Goal: Task Accomplishment & Management: Manage account settings

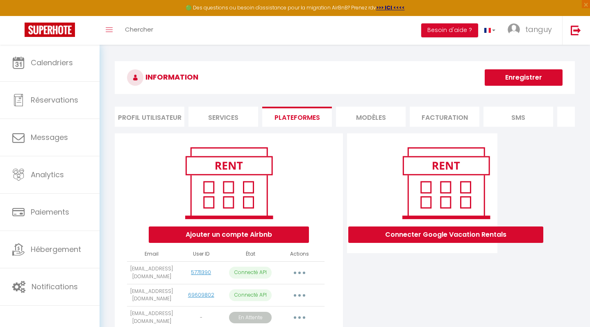
scroll to position [51, 0]
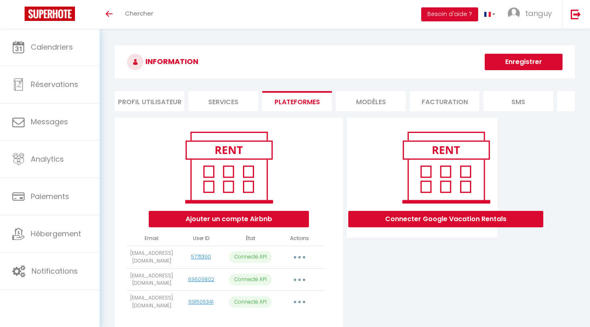
click at [299, 305] on button "button" at bounding box center [299, 301] width 23 height 13
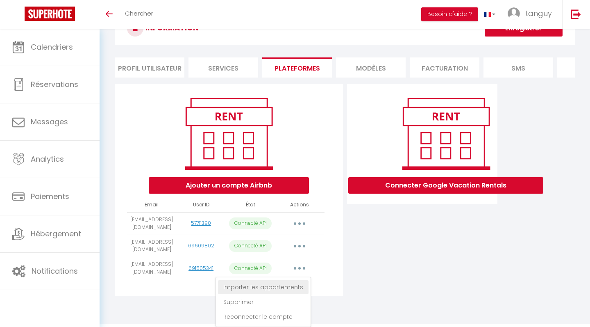
click at [285, 288] on link "Importer les appartements" at bounding box center [263, 287] width 91 height 14
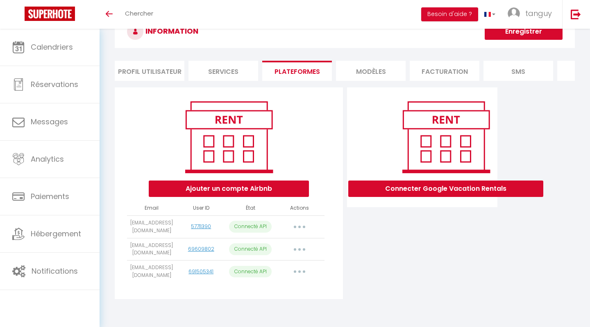
select select
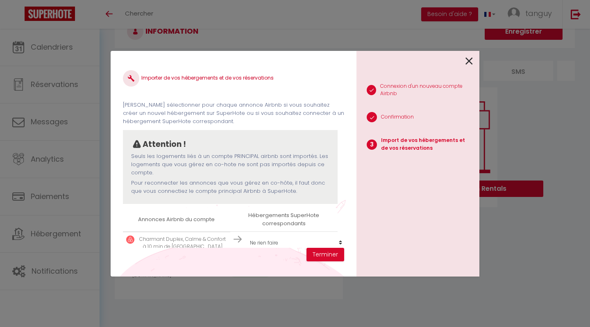
click at [467, 59] on icon at bounding box center [469, 61] width 7 height 12
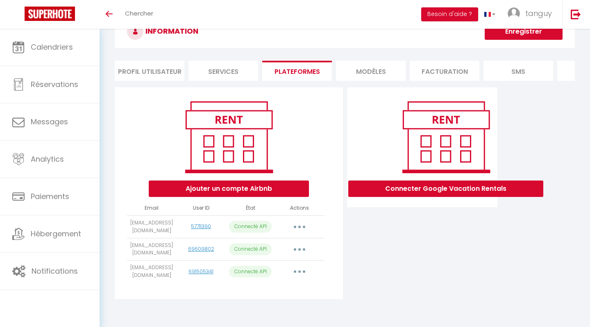
click at [301, 250] on button "button" at bounding box center [299, 249] width 23 height 13
click at [291, 266] on link "Importer les appartements" at bounding box center [263, 268] width 91 height 14
select select "62945"
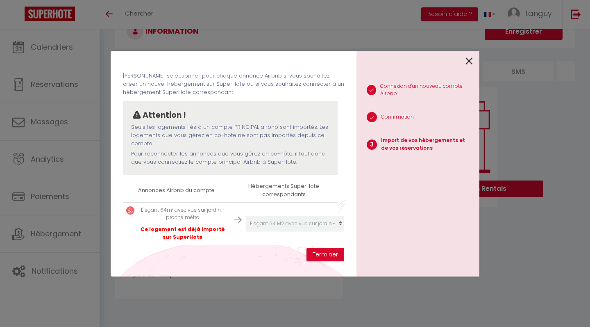
scroll to position [29, 0]
click at [472, 61] on icon at bounding box center [469, 61] width 7 height 12
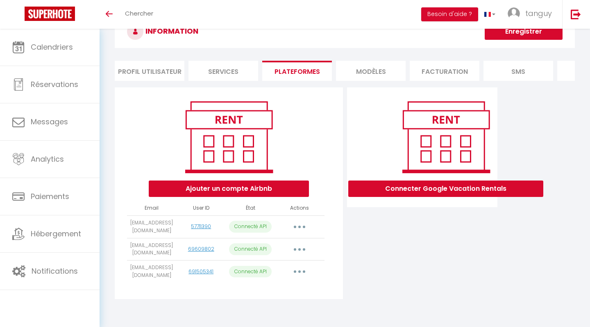
click at [303, 269] on button "button" at bounding box center [299, 271] width 23 height 13
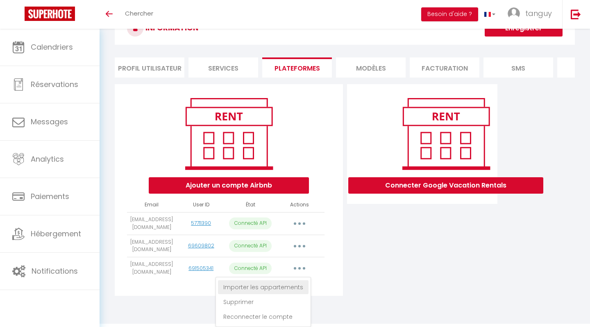
click at [289, 289] on link "Importer les appartements" at bounding box center [263, 287] width 91 height 14
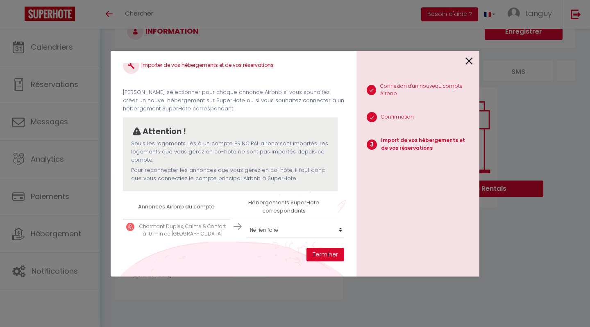
scroll to position [10, 0]
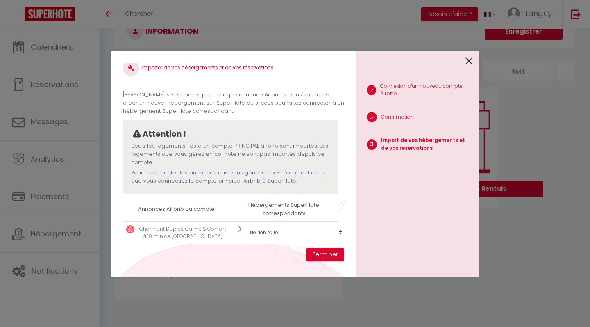
select select "66726"
click at [331, 256] on button "Terminer" at bounding box center [326, 255] width 38 height 14
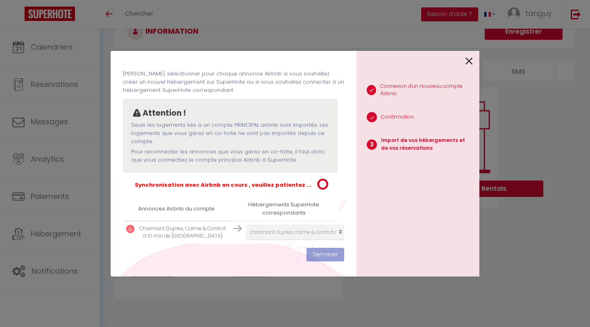
scroll to position [31, 0]
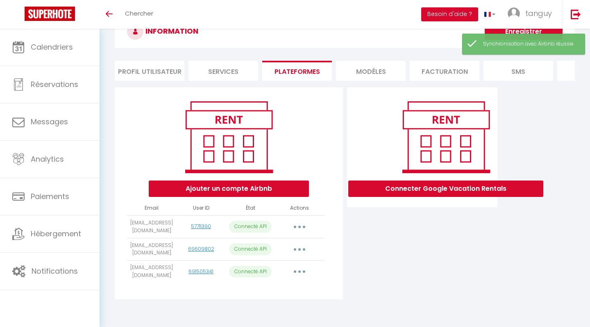
click at [302, 272] on button "button" at bounding box center [299, 271] width 23 height 13
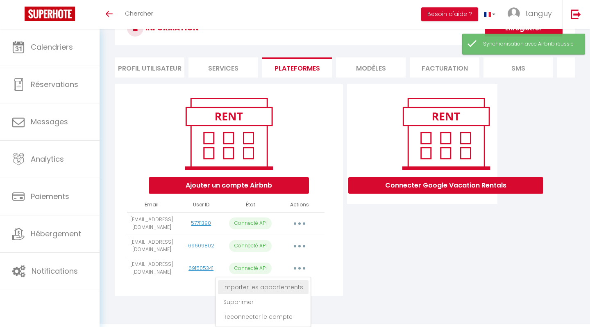
click at [292, 292] on link "Importer les appartements" at bounding box center [263, 287] width 91 height 14
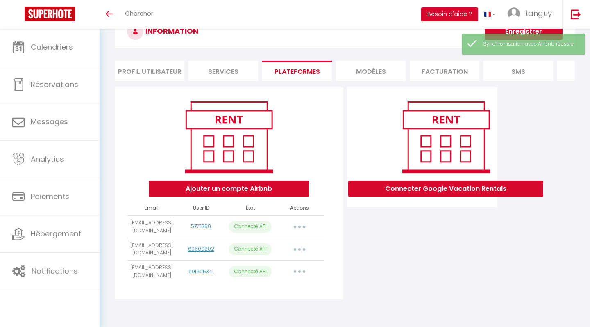
select select "66726"
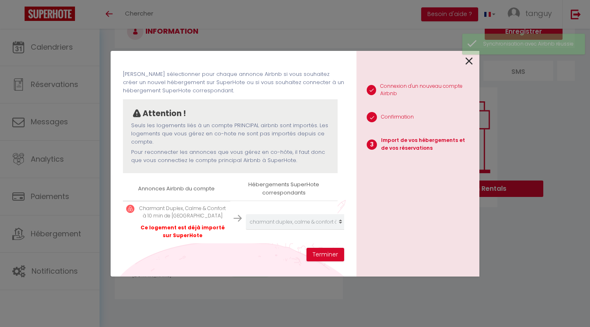
scroll to position [29, 0]
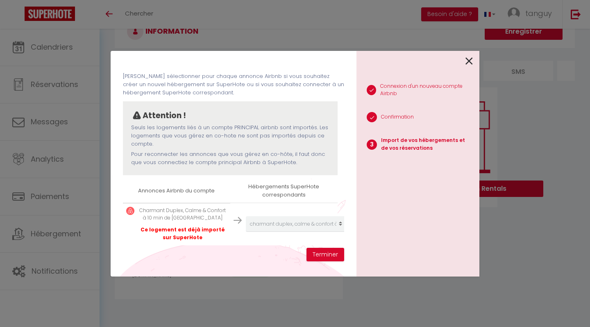
click at [471, 61] on icon at bounding box center [469, 61] width 7 height 12
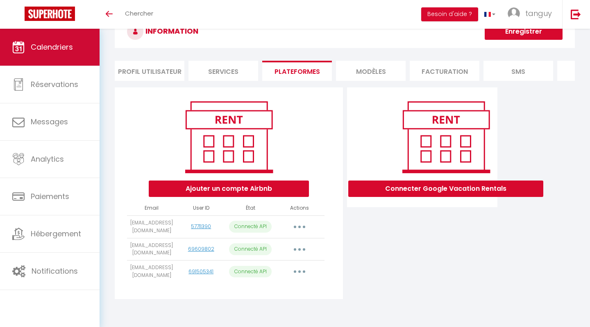
click at [66, 56] on link "Calendriers" at bounding box center [50, 47] width 100 height 37
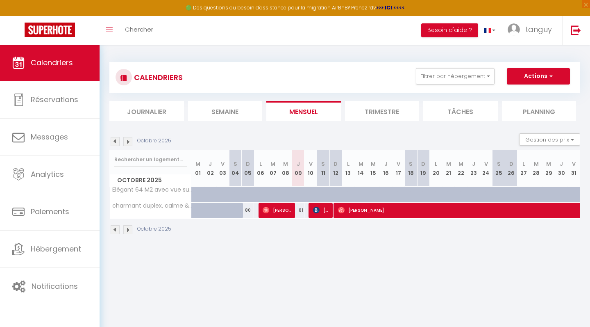
click at [131, 227] on img at bounding box center [127, 229] width 9 height 9
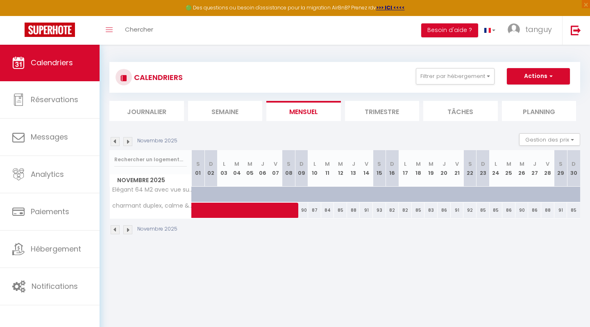
click at [127, 229] on img at bounding box center [127, 229] width 9 height 9
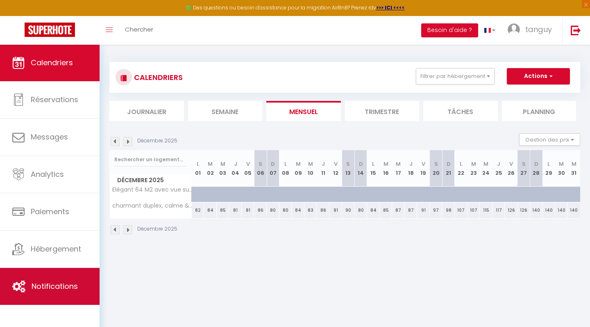
click at [62, 290] on span "Notifications" at bounding box center [55, 286] width 46 height 10
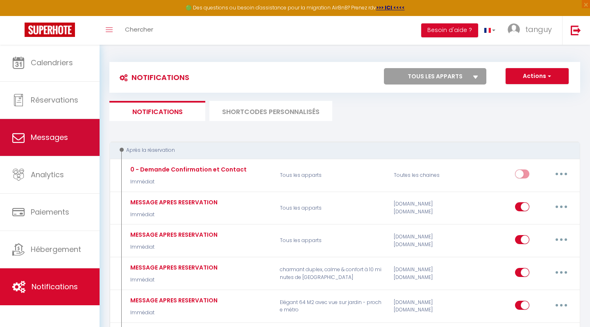
click at [67, 134] on span "Messages" at bounding box center [49, 137] width 37 height 10
select select "message"
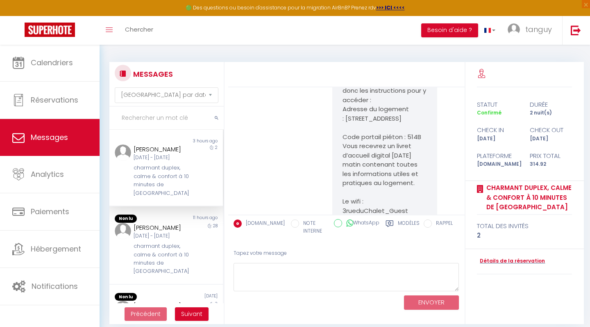
scroll to position [2451, 0]
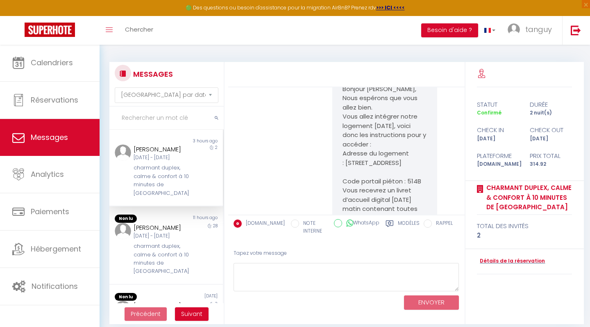
click at [182, 177] on div "charmant duplex, calme & confort à 10 minutes de [GEOGRAPHIC_DATA]" at bounding box center [161, 181] width 55 height 34
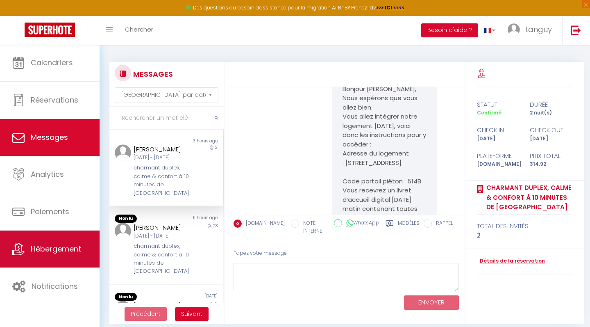
click at [64, 257] on link "Hébergement" at bounding box center [50, 248] width 100 height 37
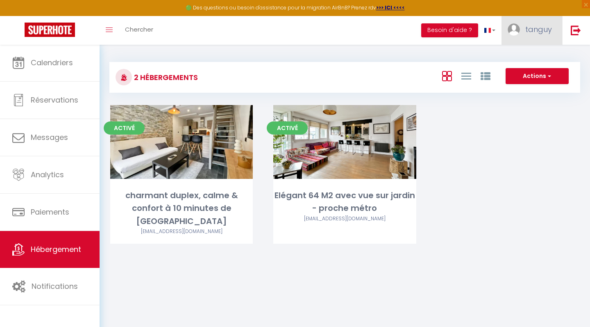
click at [541, 34] on link "tanguy" at bounding box center [532, 30] width 61 height 29
click at [533, 57] on link "Paramètres" at bounding box center [529, 57] width 61 height 14
select select "28"
select select "fr"
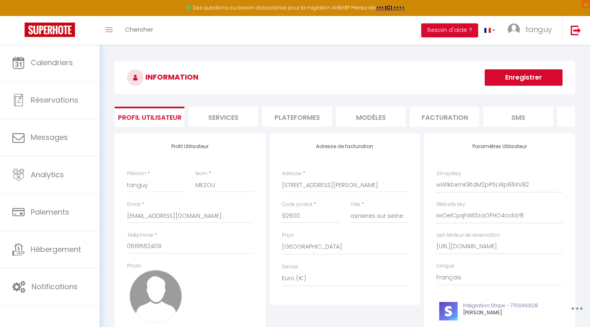
click at [308, 119] on li "Plateformes" at bounding box center [297, 117] width 70 height 20
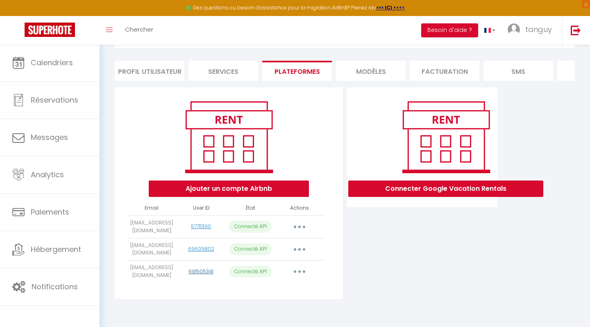
scroll to position [51, 0]
click at [201, 271] on link "691505341" at bounding box center [201, 271] width 25 height 7
